Goal: Information Seeking & Learning: Learn about a topic

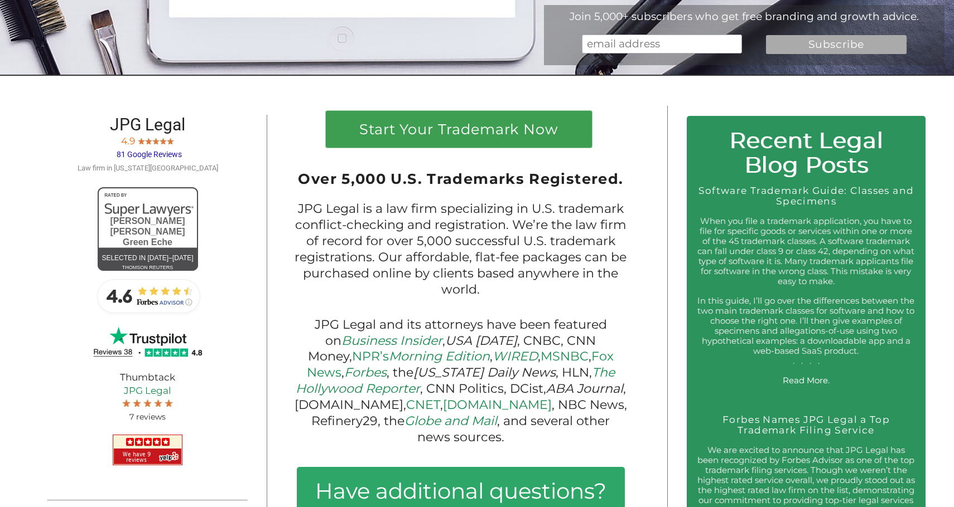
scroll to position [993, 0]
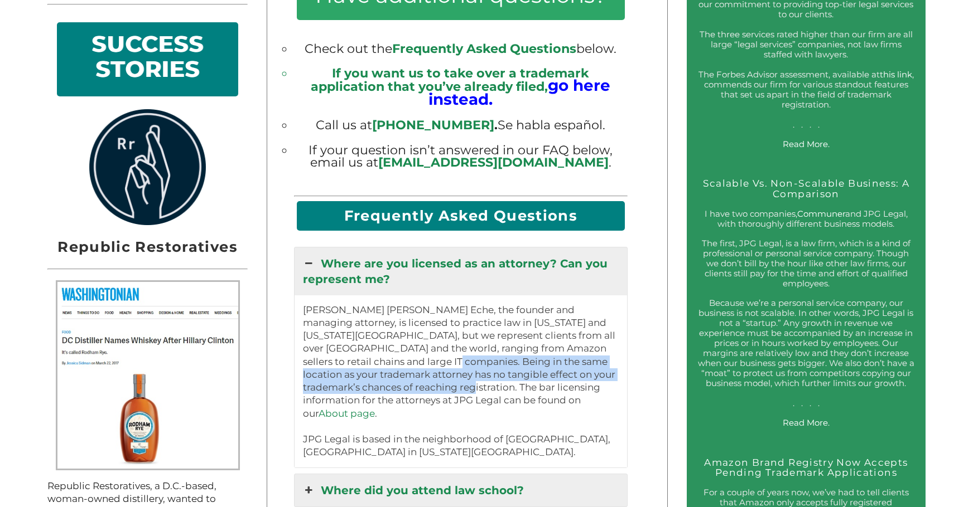
drag, startPoint x: 404, startPoint y: 333, endPoint x: 413, endPoint y: 364, distance: 31.8
click at [413, 364] on p "[PERSON_NAME] [PERSON_NAME] Eche, the founder and managing attorney, is license…" at bounding box center [461, 382] width 316 height 156
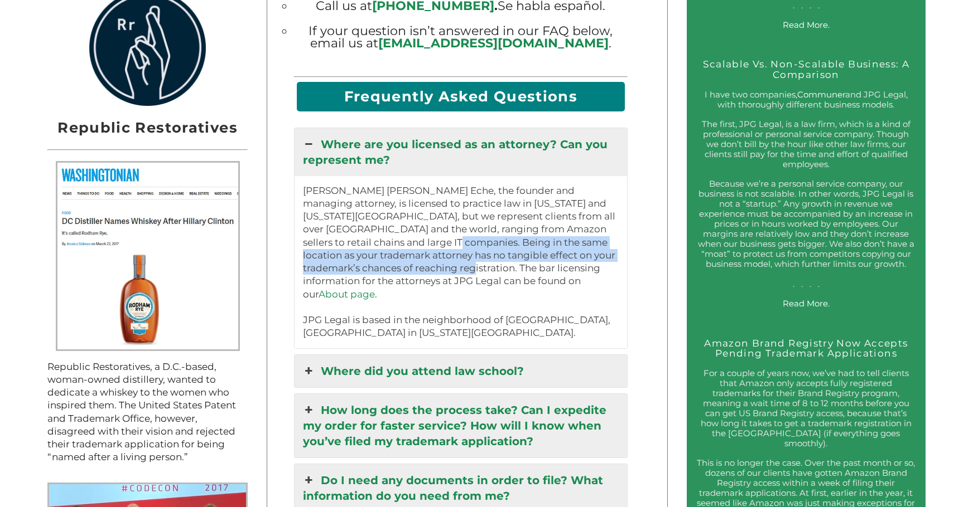
scroll to position [1113, 0]
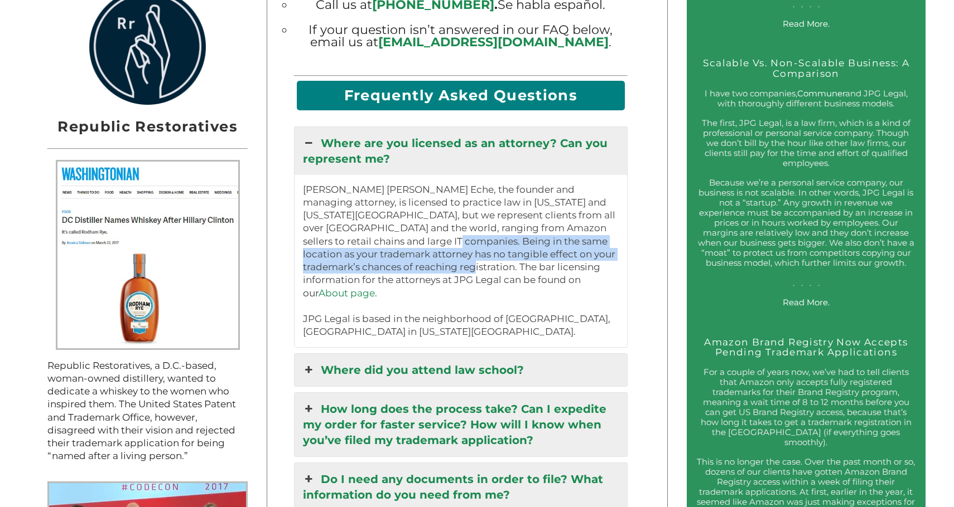
click at [415, 354] on link "Where did you attend law school?" at bounding box center [460, 370] width 333 height 32
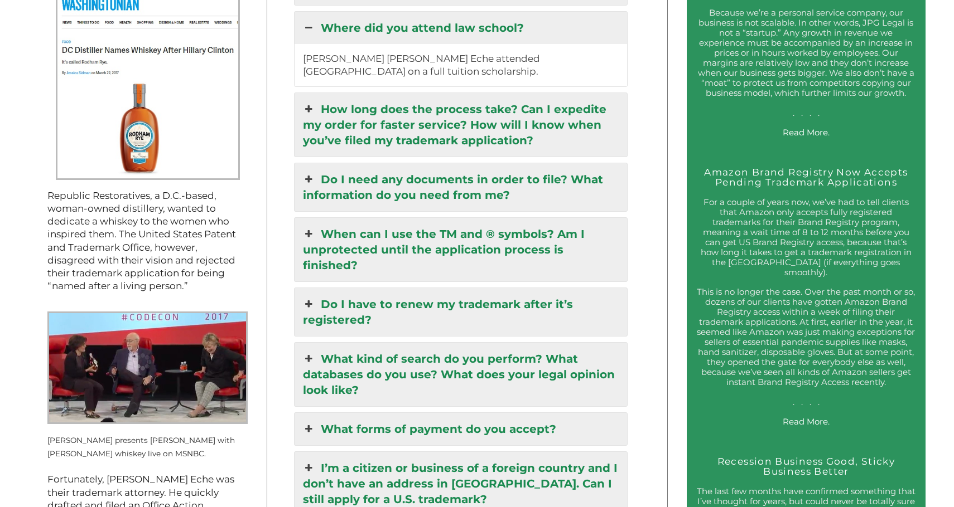
scroll to position [1166, 0]
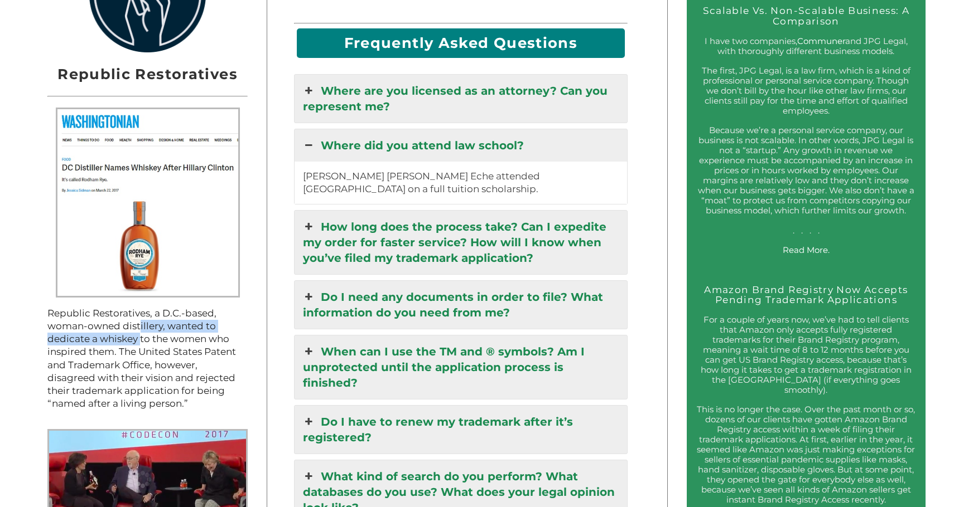
drag, startPoint x: 139, startPoint y: 322, endPoint x: 139, endPoint y: 333, distance: 11.7
click at [139, 333] on p "Republic Restoratives, a D.C.-based, woman-owned distillery, wanted to dedicate…" at bounding box center [147, 359] width 200 height 104
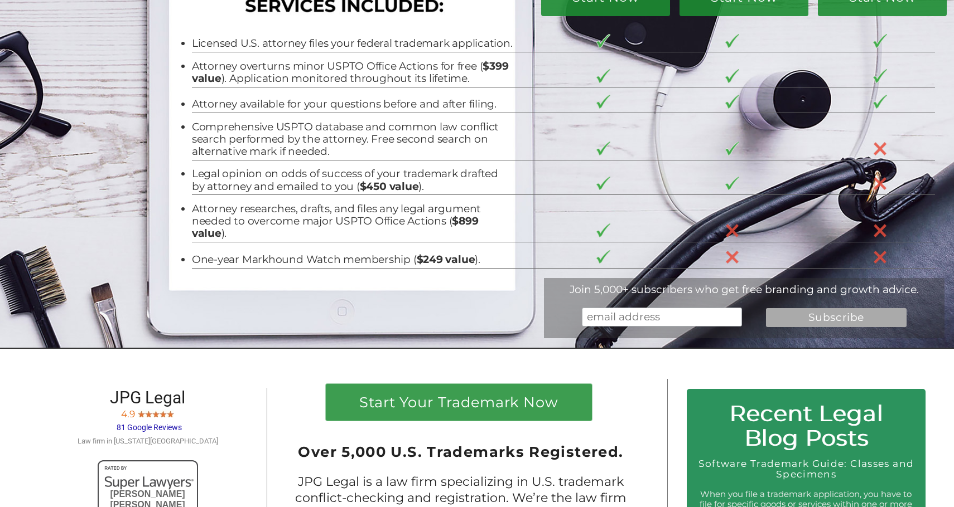
scroll to position [0, 0]
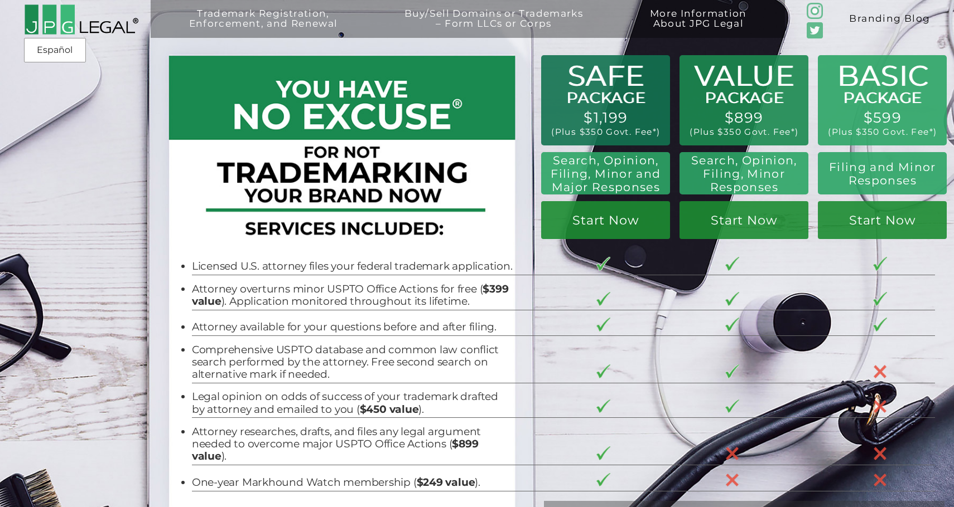
click at [873, 23] on link "Branding Blog" at bounding box center [889, 19] width 128 height 38
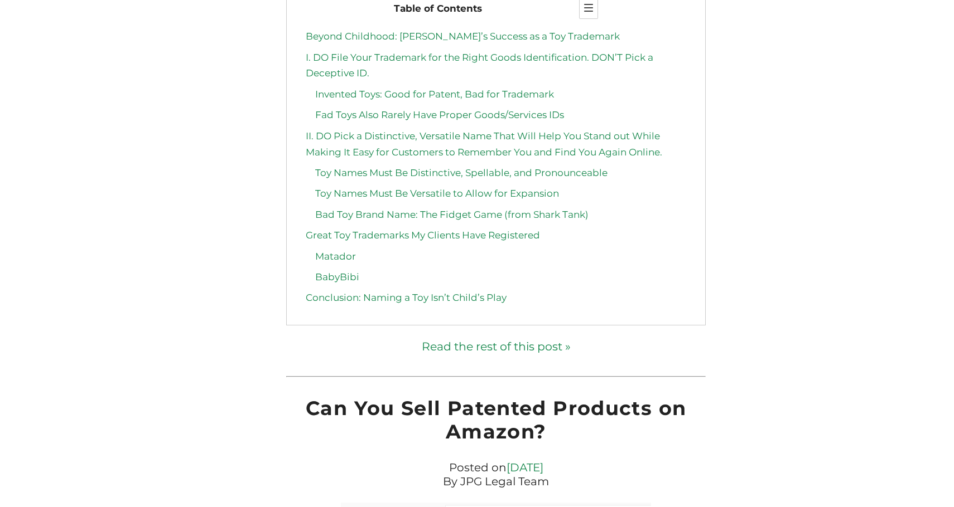
scroll to position [3303, 0]
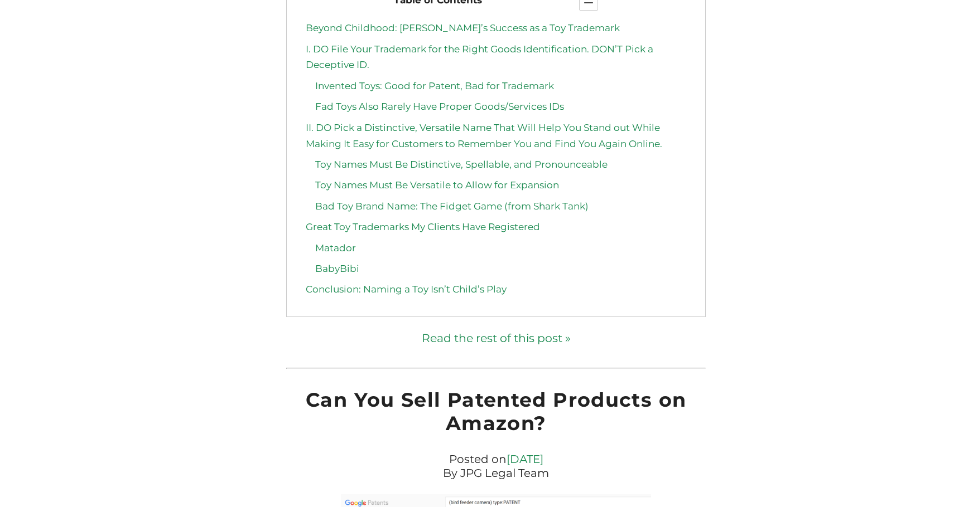
click at [486, 284] on link "Conclusion: Naming a Toy Isn’t Child’s Play" at bounding box center [406, 289] width 201 height 11
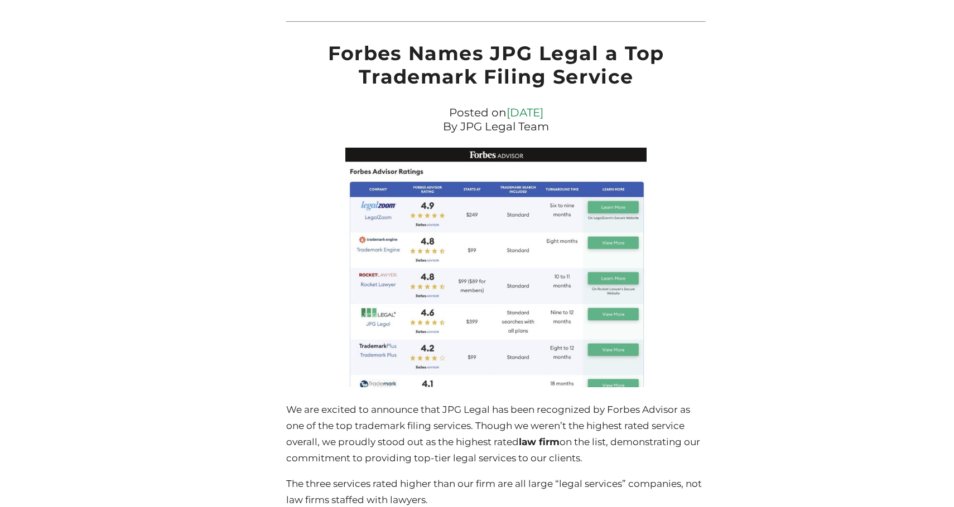
scroll to position [5684, 0]
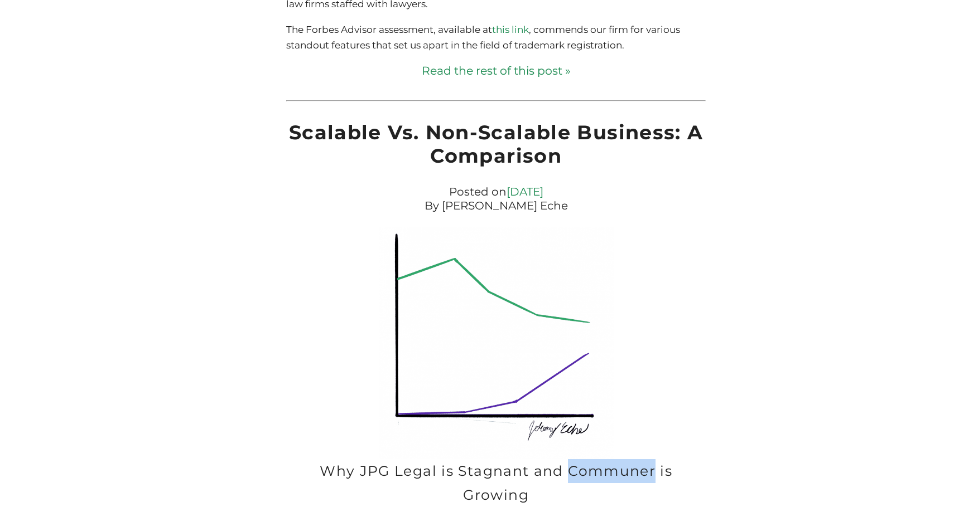
drag, startPoint x: 531, startPoint y: 431, endPoint x: 618, endPoint y: 437, distance: 86.6
click at [618, 460] on h2 "Why JPG Legal is Stagnant and Communer is Growing" at bounding box center [495, 484] width 419 height 48
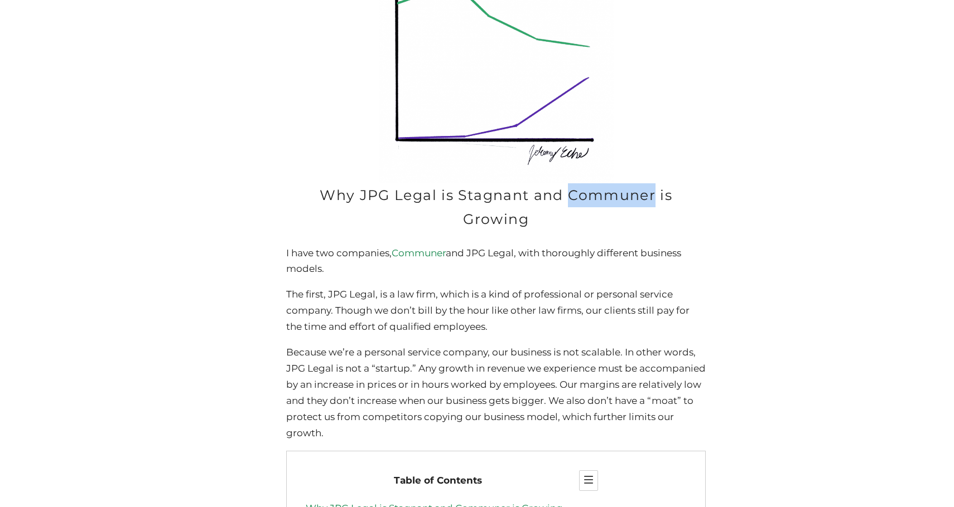
scroll to position [6441, 0]
